Goal: Go to known website: Go to known website

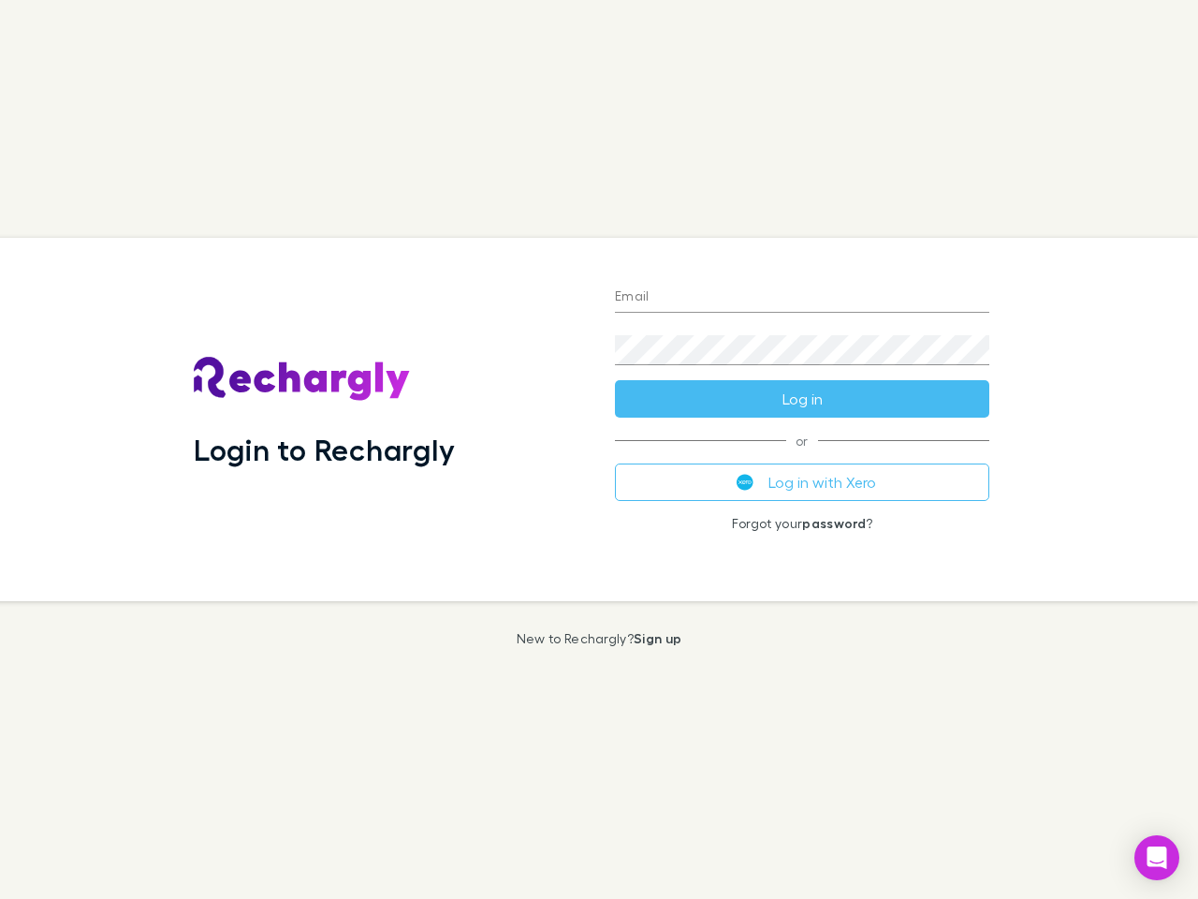
click at [599, 449] on div "Login to Rechargly" at bounding box center [389, 419] width 421 height 363
click at [802, 298] on input "Email" at bounding box center [802, 298] width 374 height 30
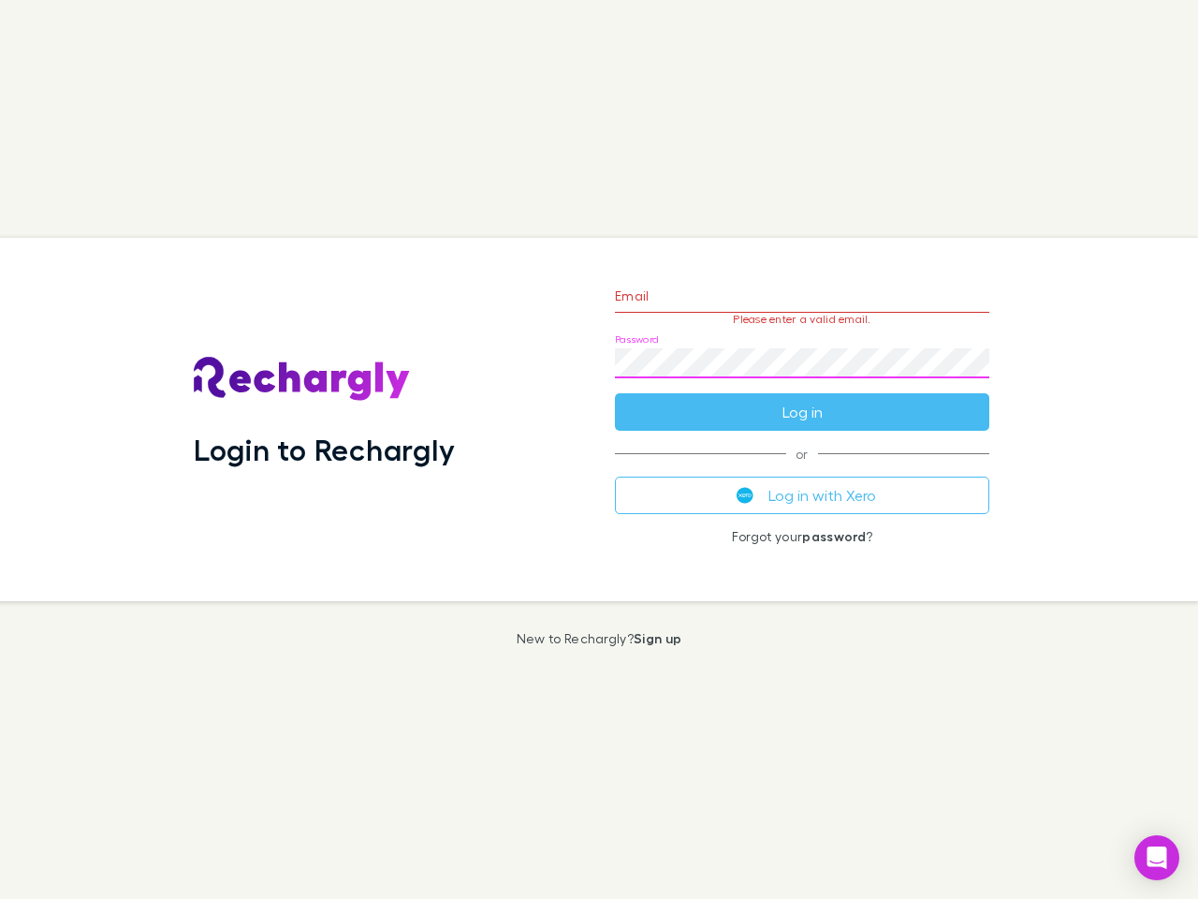
click at [802, 399] on form "Email Please enter a valid email. Password Log in" at bounding box center [802, 349] width 374 height 163
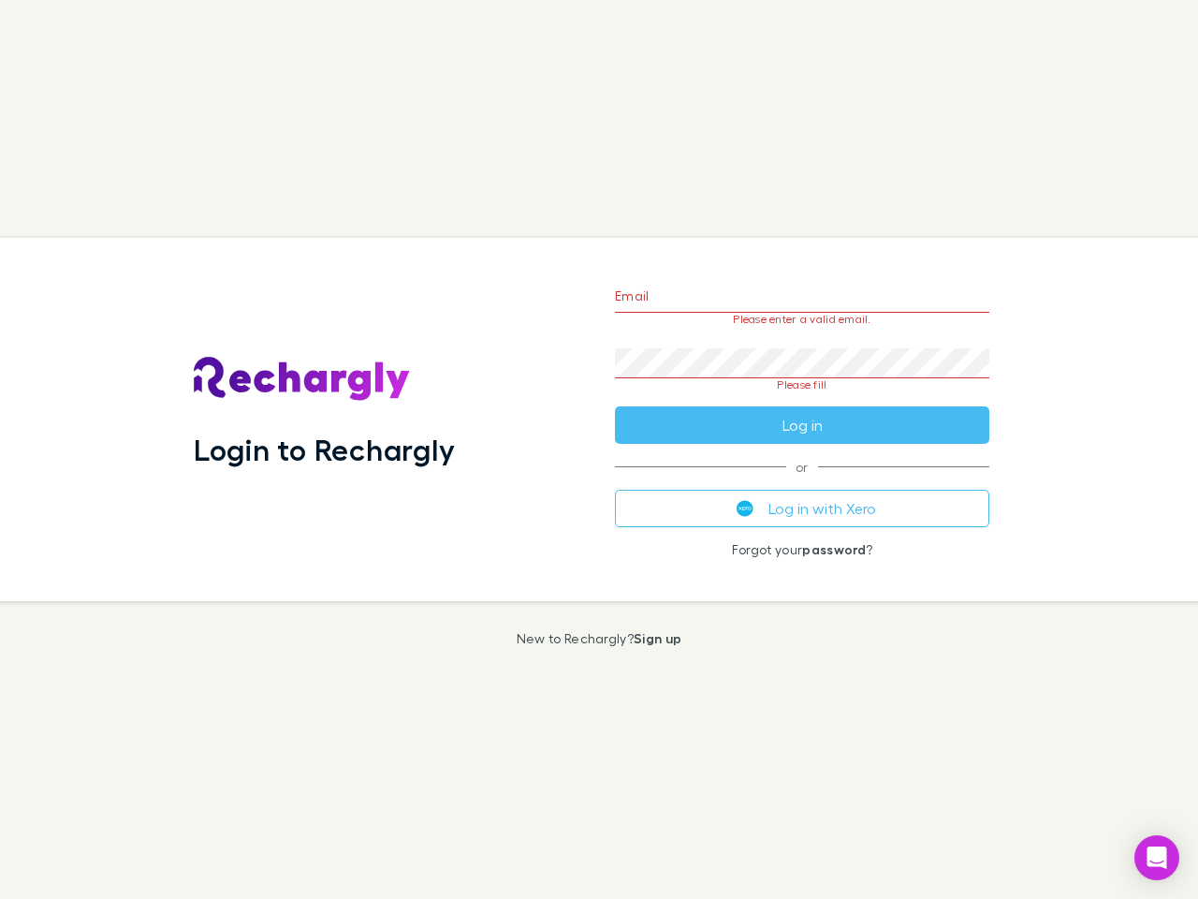
click at [802, 482] on div "Email Please enter a valid email. Password Please fill Log in or Log in with Xe…" at bounding box center [802, 419] width 404 height 363
click at [1157, 857] on icon "Open Intercom Messenger" at bounding box center [1158, 857] width 20 height 22
